Goal: Task Accomplishment & Management: Use online tool/utility

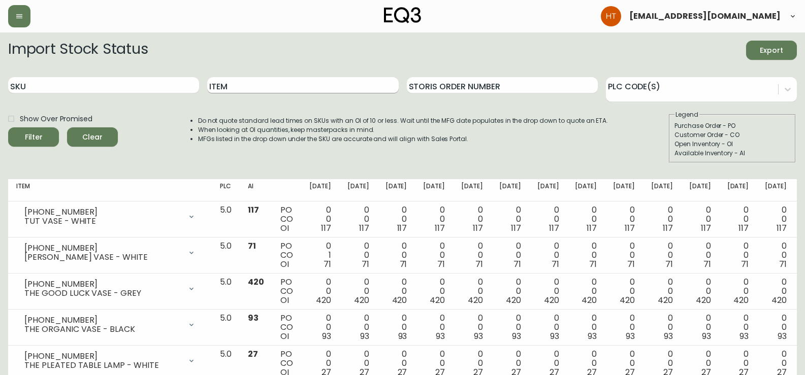
click at [267, 82] on input "Item" at bounding box center [302, 85] width 191 height 16
click at [8, 128] on button "Filter" at bounding box center [33, 137] width 51 height 19
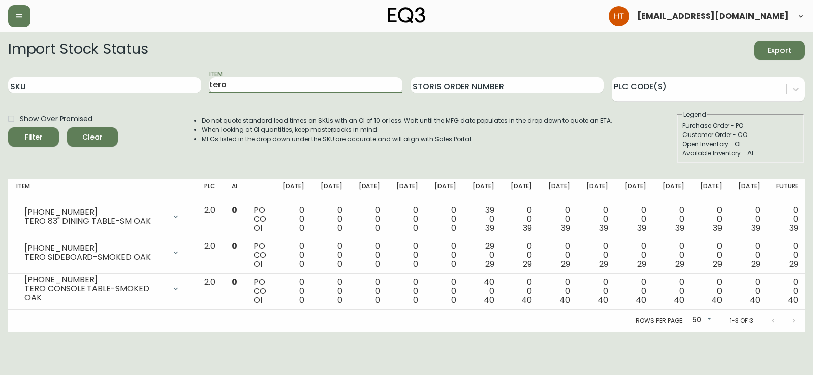
click at [267, 82] on input "tero" at bounding box center [305, 85] width 193 height 16
type input "noa"
click at [8, 128] on button "Filter" at bounding box center [33, 137] width 51 height 19
